Goal: Information Seeking & Learning: Learn about a topic

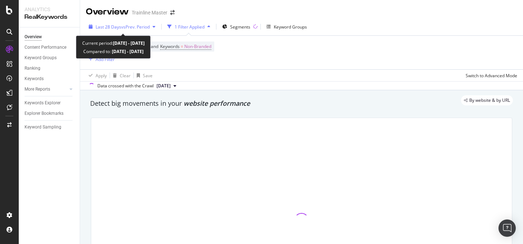
click at [131, 26] on span "vs Prev. Period" at bounding box center [135, 27] width 29 height 6
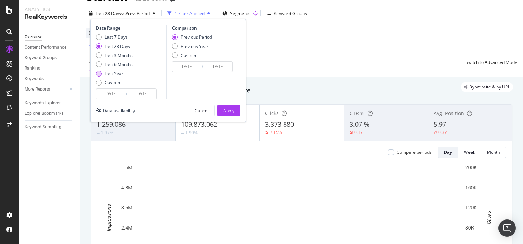
scroll to position [48, 0]
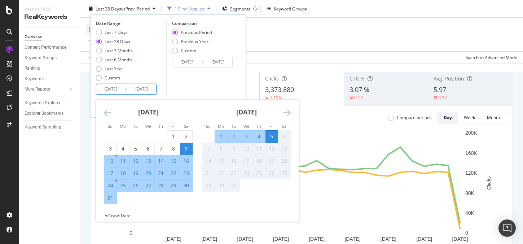
click at [114, 87] on input "[DATE]" at bounding box center [110, 89] width 29 height 10
click at [107, 114] on icon "Move backward to switch to the previous month." at bounding box center [108, 112] width 8 height 9
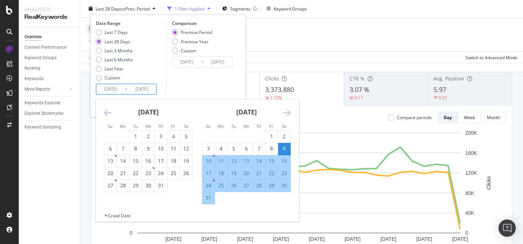
click at [107, 114] on icon "Move backward to switch to the previous month." at bounding box center [108, 112] width 8 height 9
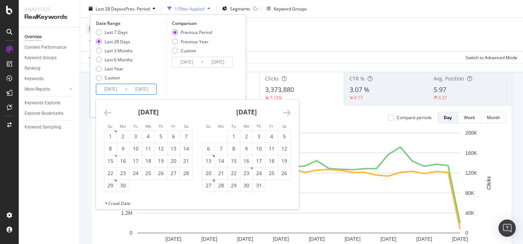
click at [107, 114] on icon "Move backward to switch to the previous month." at bounding box center [108, 112] width 8 height 9
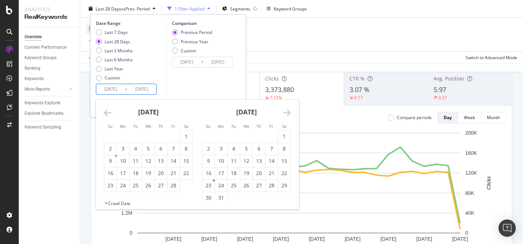
click at [107, 114] on icon "Move backward to switch to the previous month." at bounding box center [108, 112] width 8 height 9
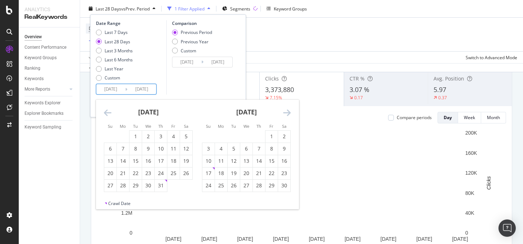
click at [107, 114] on icon "Move backward to switch to the previous month." at bounding box center [108, 112] width 8 height 9
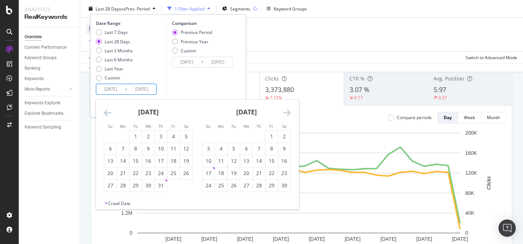
click at [107, 114] on icon "Move backward to switch to the previous month." at bounding box center [108, 112] width 8 height 9
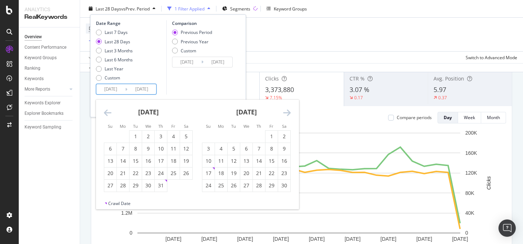
click at [107, 114] on icon "Move backward to switch to the previous month." at bounding box center [108, 112] width 8 height 9
click at [109, 109] on icon "Move backward to switch to the previous month." at bounding box center [108, 112] width 8 height 9
click at [107, 113] on icon "Move backward to switch to the previous month." at bounding box center [108, 112] width 8 height 9
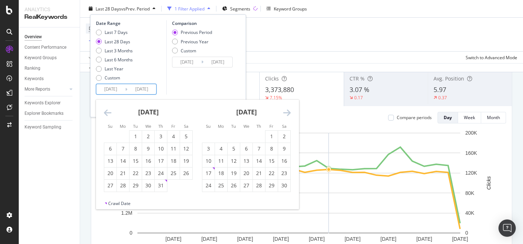
drag, startPoint x: 148, startPoint y: 73, endPoint x: 145, endPoint y: 88, distance: 15.0
click at [148, 74] on div "Last 7 Days Last 28 Days Last 3 Months Last 6 Months Last Year Custom" at bounding box center [130, 56] width 69 height 54
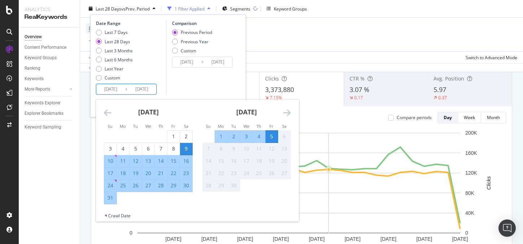
click at [115, 91] on input "[DATE]" at bounding box center [110, 89] width 29 height 10
click at [109, 110] on icon "Move backward to switch to the previous month." at bounding box center [108, 112] width 8 height 9
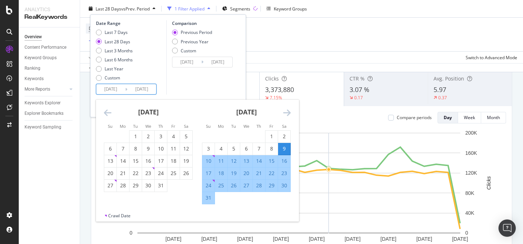
click at [108, 110] on icon "Move backward to switch to the previous month." at bounding box center [108, 112] width 8 height 9
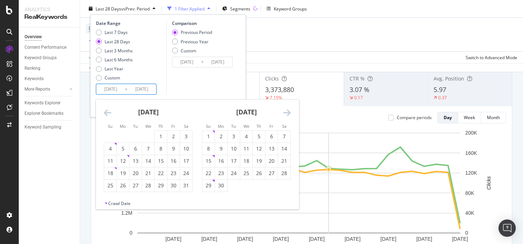
click at [108, 110] on icon "Move backward to switch to the previous month." at bounding box center [108, 112] width 8 height 9
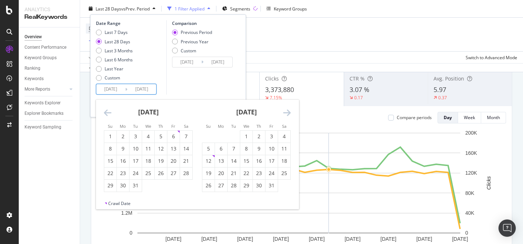
click at [108, 110] on icon "Move backward to switch to the previous month." at bounding box center [108, 112] width 8 height 9
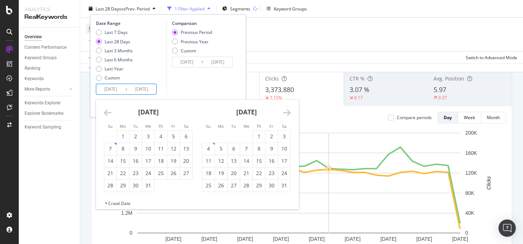
click at [108, 110] on icon "Move backward to switch to the previous month." at bounding box center [108, 112] width 8 height 9
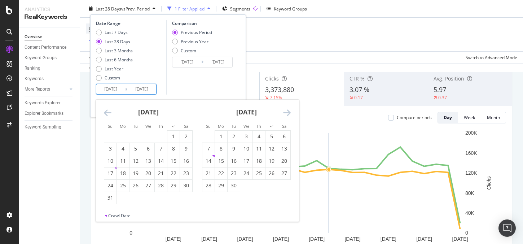
click at [108, 110] on icon "Move backward to switch to the previous month." at bounding box center [108, 112] width 8 height 9
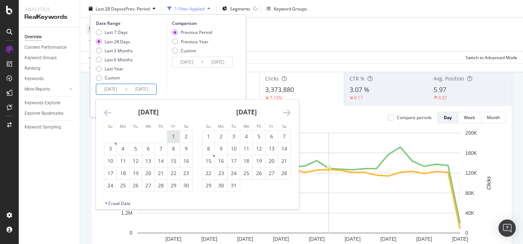
click at [168, 132] on div "1" at bounding box center [173, 137] width 12 height 12
type input "[DATE]"
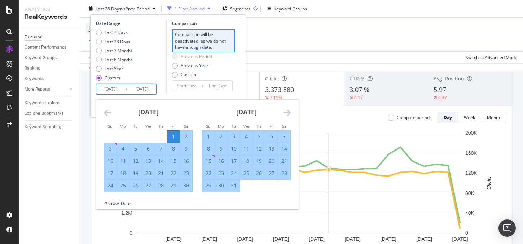
click at [223, 57] on div "Previous Period Previous Year Custom" at bounding box center [203, 66] width 63 height 27
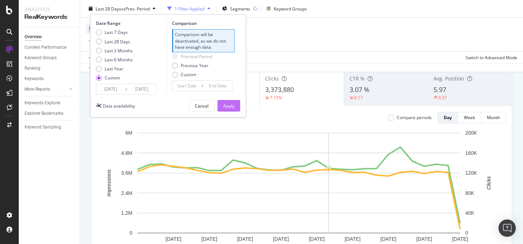
click at [228, 103] on div "Apply" at bounding box center [228, 105] width 11 height 6
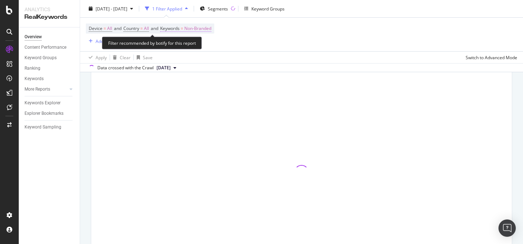
click at [199, 28] on span "Non-Branded" at bounding box center [197, 28] width 27 height 10
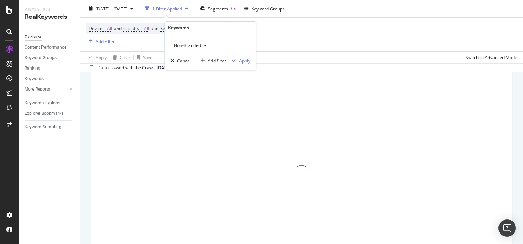
click at [194, 45] on span "Non-Branded" at bounding box center [186, 45] width 30 height 6
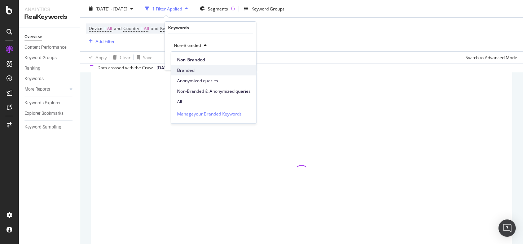
click at [192, 69] on span "Branded" at bounding box center [214, 70] width 74 height 6
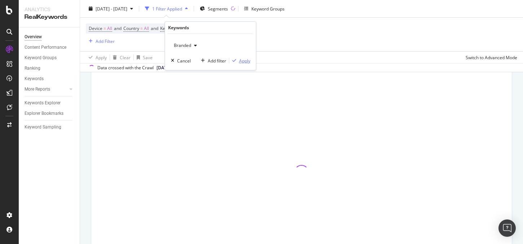
click at [240, 60] on div "Apply" at bounding box center [244, 61] width 11 height 6
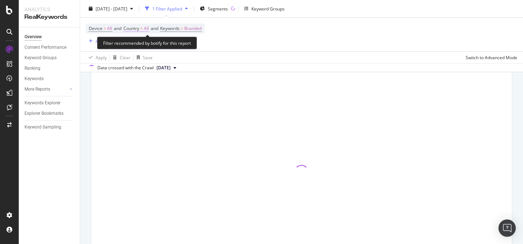
click at [145, 27] on span "Country = All" at bounding box center [136, 28] width 26 height 6
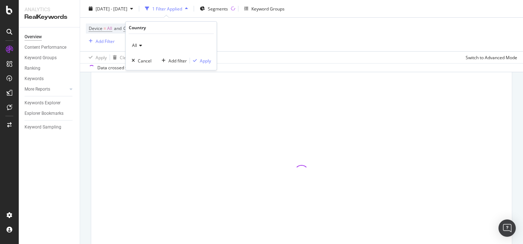
click at [142, 41] on div "All" at bounding box center [171, 46] width 79 height 12
click at [104, 43] on div "Add Filter" at bounding box center [105, 41] width 19 height 6
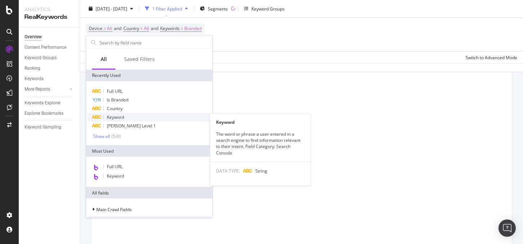
click at [114, 118] on span "Keyword" at bounding box center [115, 117] width 17 height 6
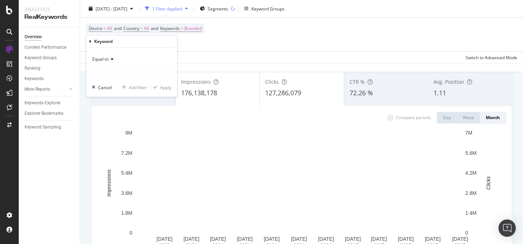
click at [109, 79] on div "Equal to Cancel Add filter Apply" at bounding box center [131, 72] width 91 height 49
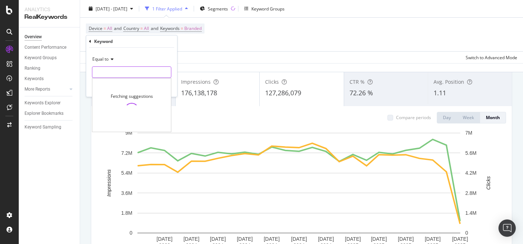
click at [111, 72] on input "text" at bounding box center [131, 72] width 79 height 12
type input "b"
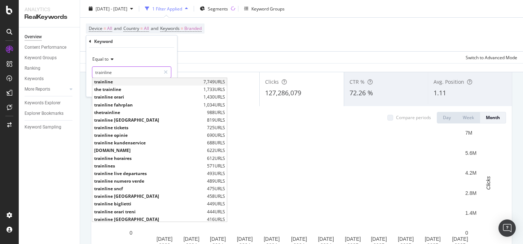
type input "trainline"
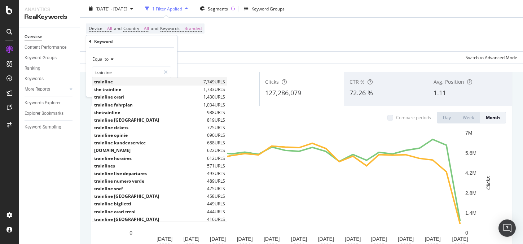
click at [114, 82] on span "trainline" at bounding box center [148, 82] width 108 height 6
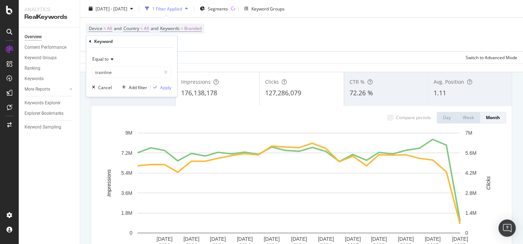
click at [169, 91] on div "Add filter Apply" at bounding box center [145, 87] width 52 height 7
click at [169, 87] on div "Apply" at bounding box center [165, 87] width 11 height 6
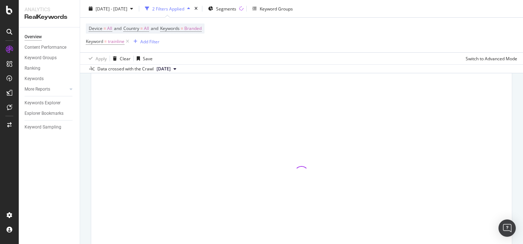
scroll to position [49, 0]
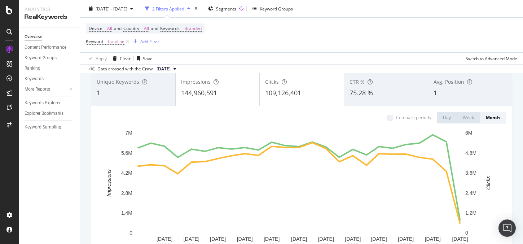
click at [369, 98] on div "75.28 %" at bounding box center [386, 92] width 73 height 9
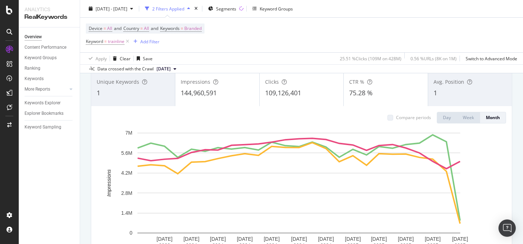
click at [285, 94] on span "109,126,401" at bounding box center [283, 92] width 36 height 9
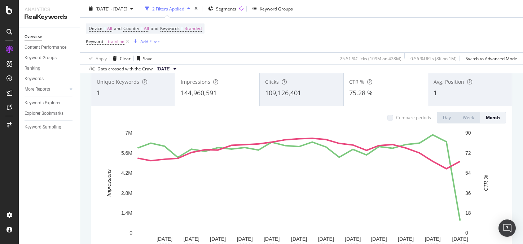
click at [229, 96] on div "144,960,591" at bounding box center [217, 92] width 73 height 9
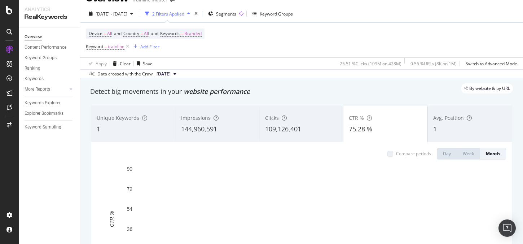
scroll to position [0, 0]
